Goal: Information Seeking & Learning: Learn about a topic

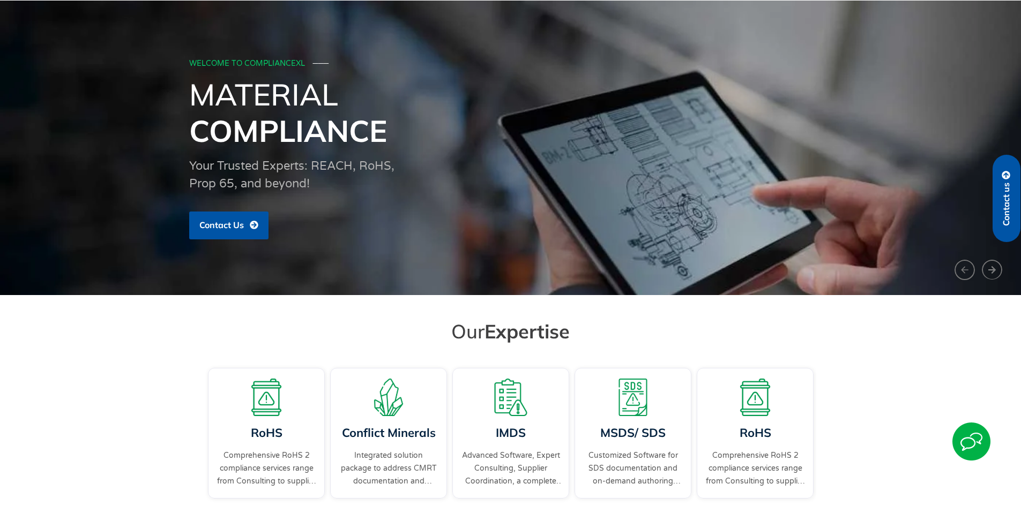
scroll to position [161, 0]
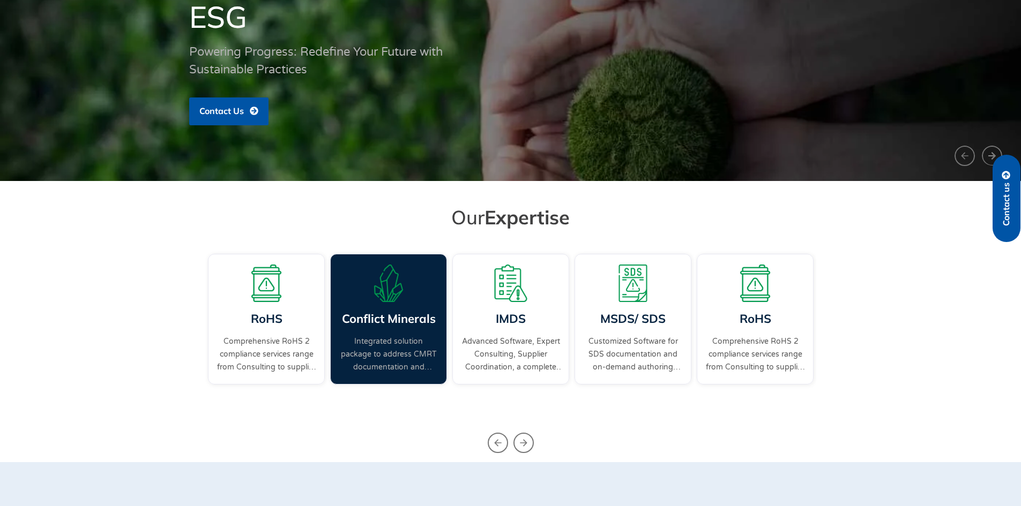
click at [416, 305] on div "Conflict Minerals Integrated solution package to address CMRT documentation and…" at bounding box center [388, 319] width 117 height 131
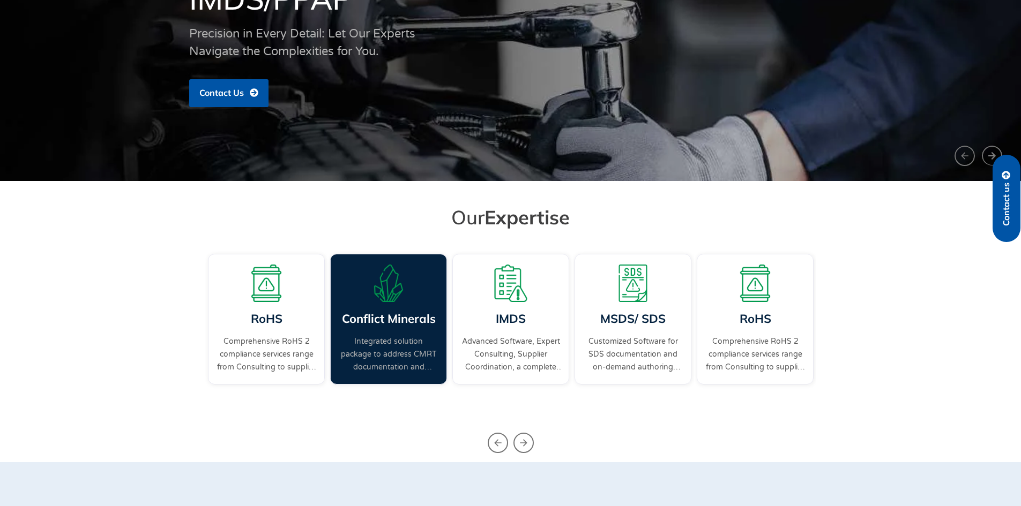
click at [403, 342] on link "Integrated solution package to address CMRT documentation and supplier engageme…" at bounding box center [389, 354] width 100 height 39
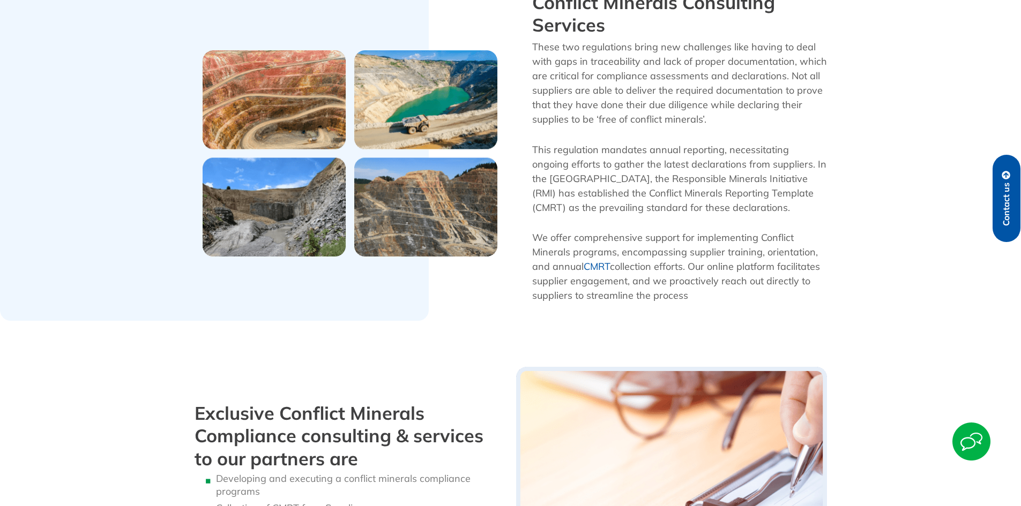
scroll to position [1072, 0]
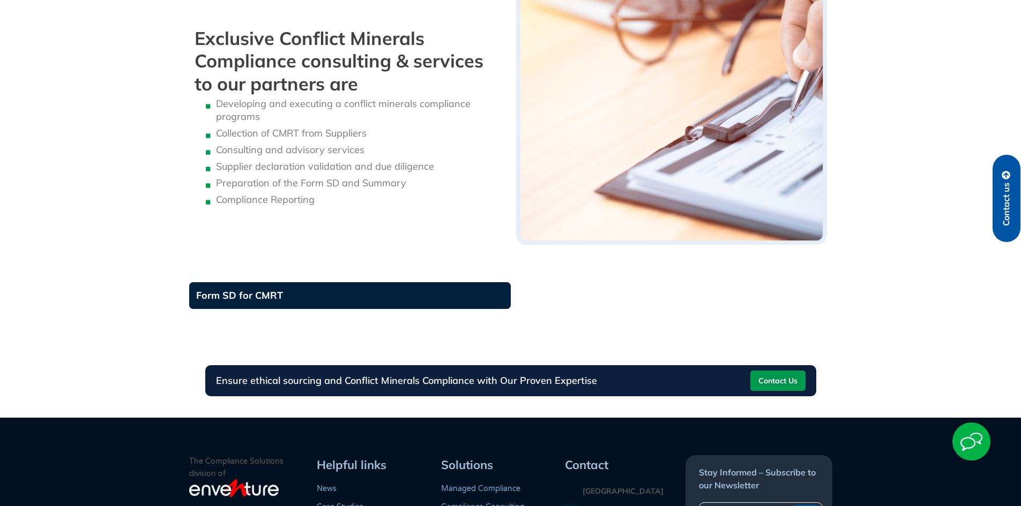
click at [274, 302] on link "Form SD for CMRT" at bounding box center [349, 295] width 321 height 27
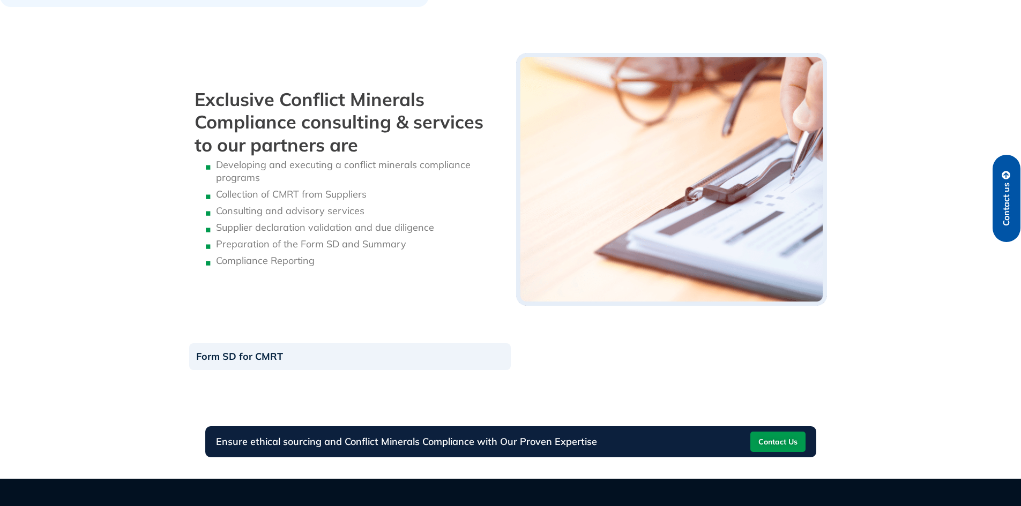
scroll to position [964, 0]
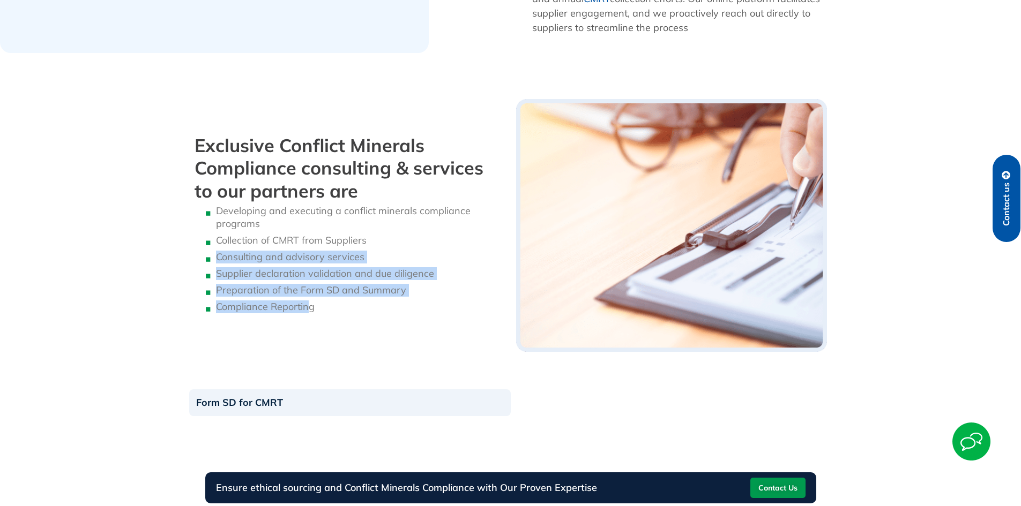
drag, startPoint x: 310, startPoint y: 300, endPoint x: 235, endPoint y: 244, distance: 93.9
click at [218, 252] on ul "Developing and executing a conflict minerals compliance programs Collection of …" at bounding box center [349, 259] width 311 height 109
click at [524, 225] on img at bounding box center [671, 225] width 311 height 253
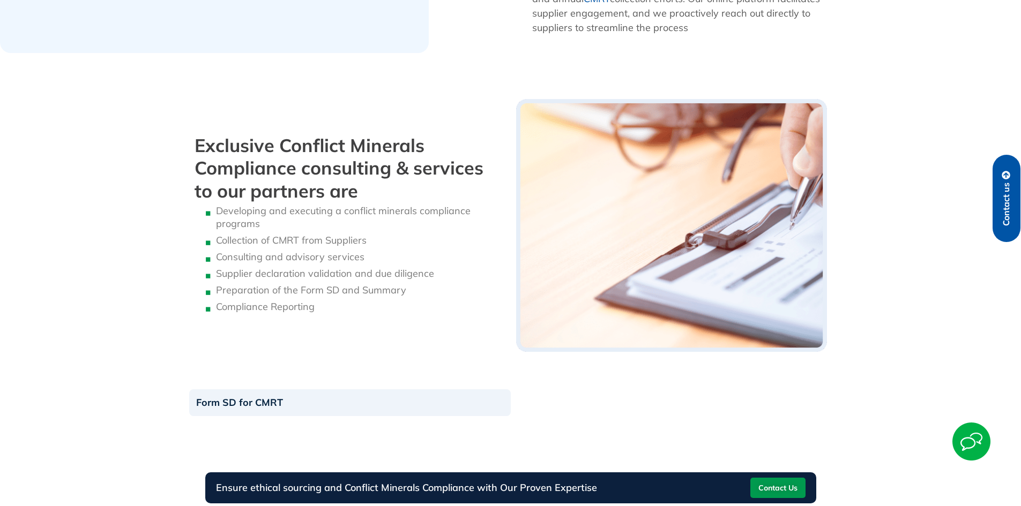
click at [479, 238] on li "Collection of CMRT from Suppliers" at bounding box center [360, 240] width 289 height 13
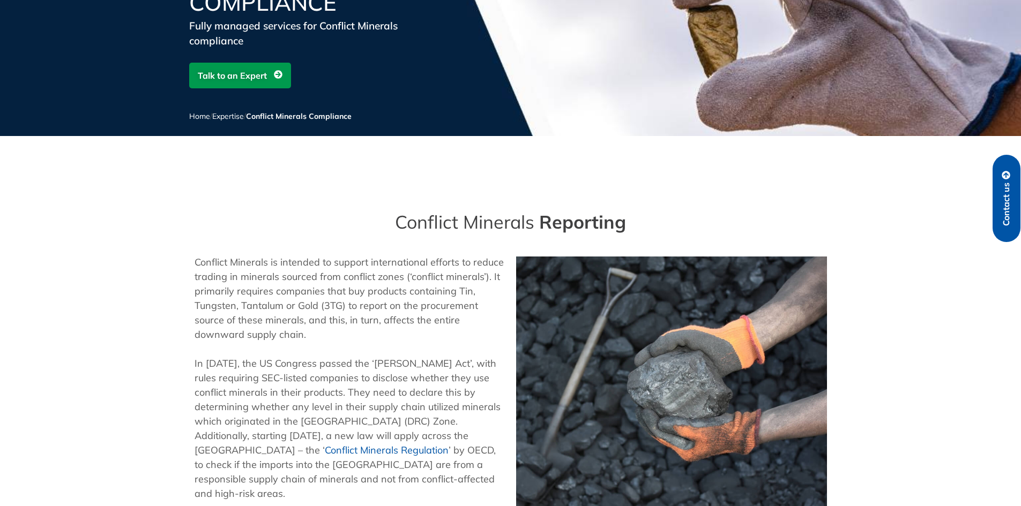
scroll to position [0, 0]
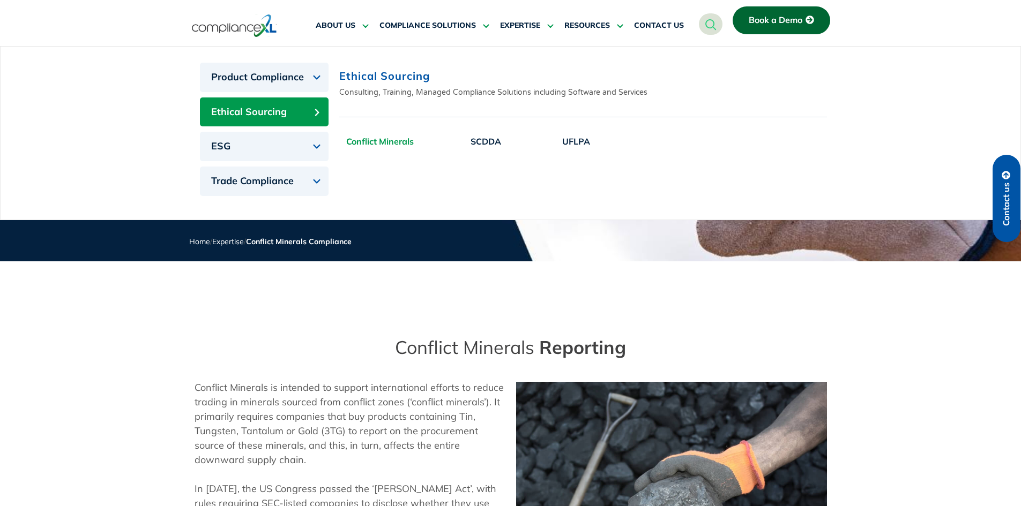
click at [314, 116] on button "Ethical Sourcing" at bounding box center [264, 112] width 129 height 29
